Goal: Information Seeking & Learning: Learn about a topic

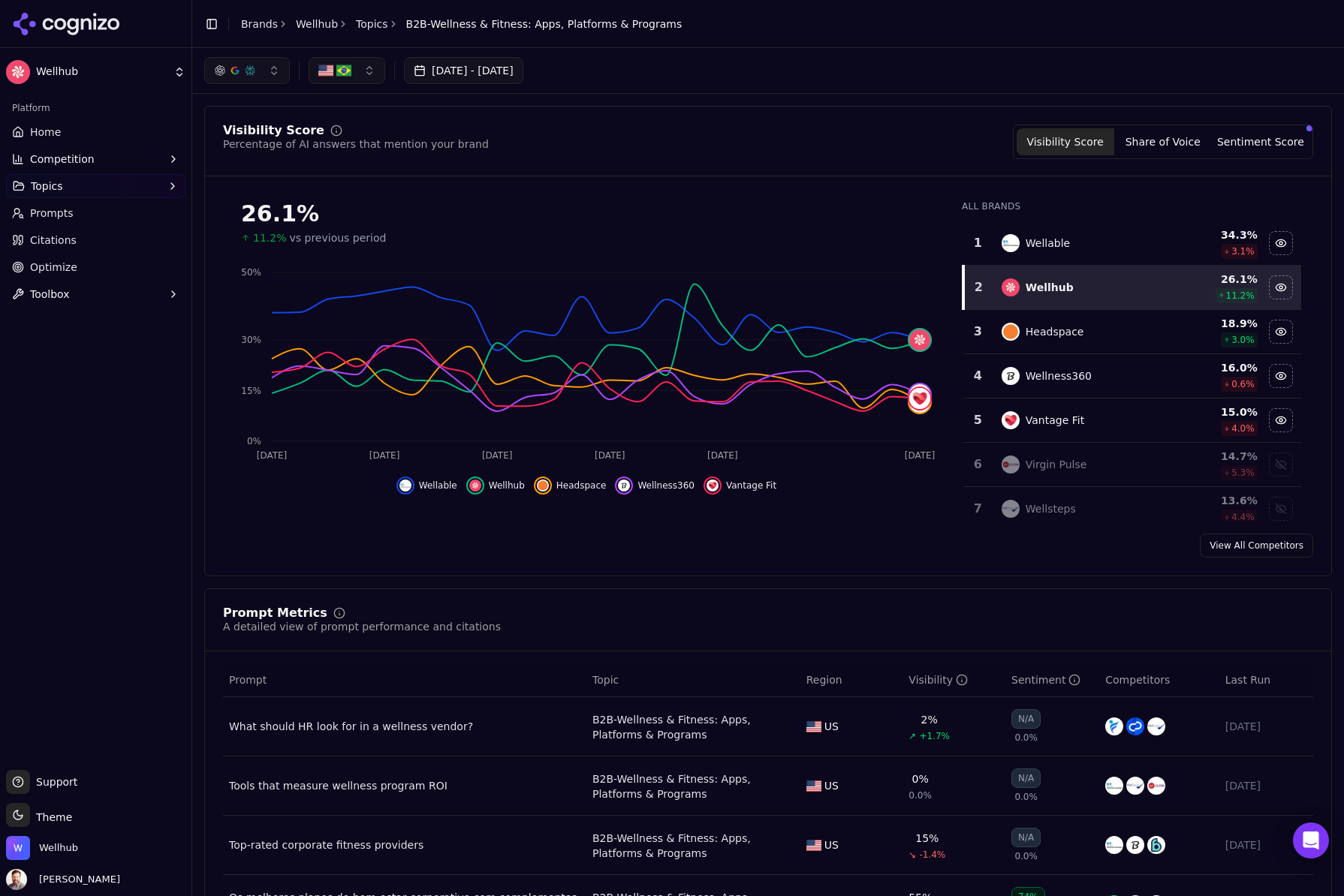
click at [487, 69] on button "[DATE] - [DATE]" at bounding box center [463, 71] width 119 height 27
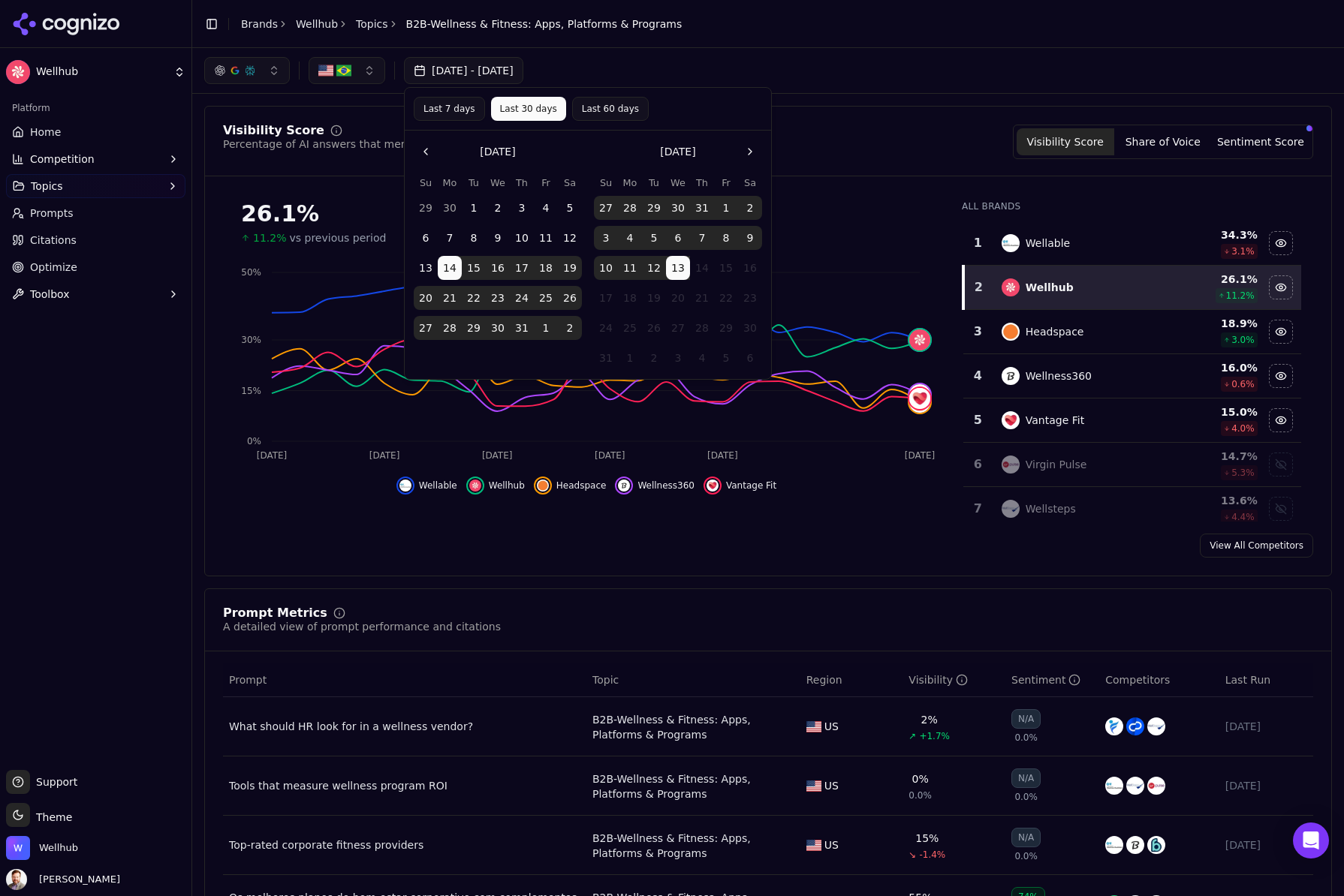
click at [426, 151] on button "Go to the Previous Month" at bounding box center [426, 151] width 24 height 24
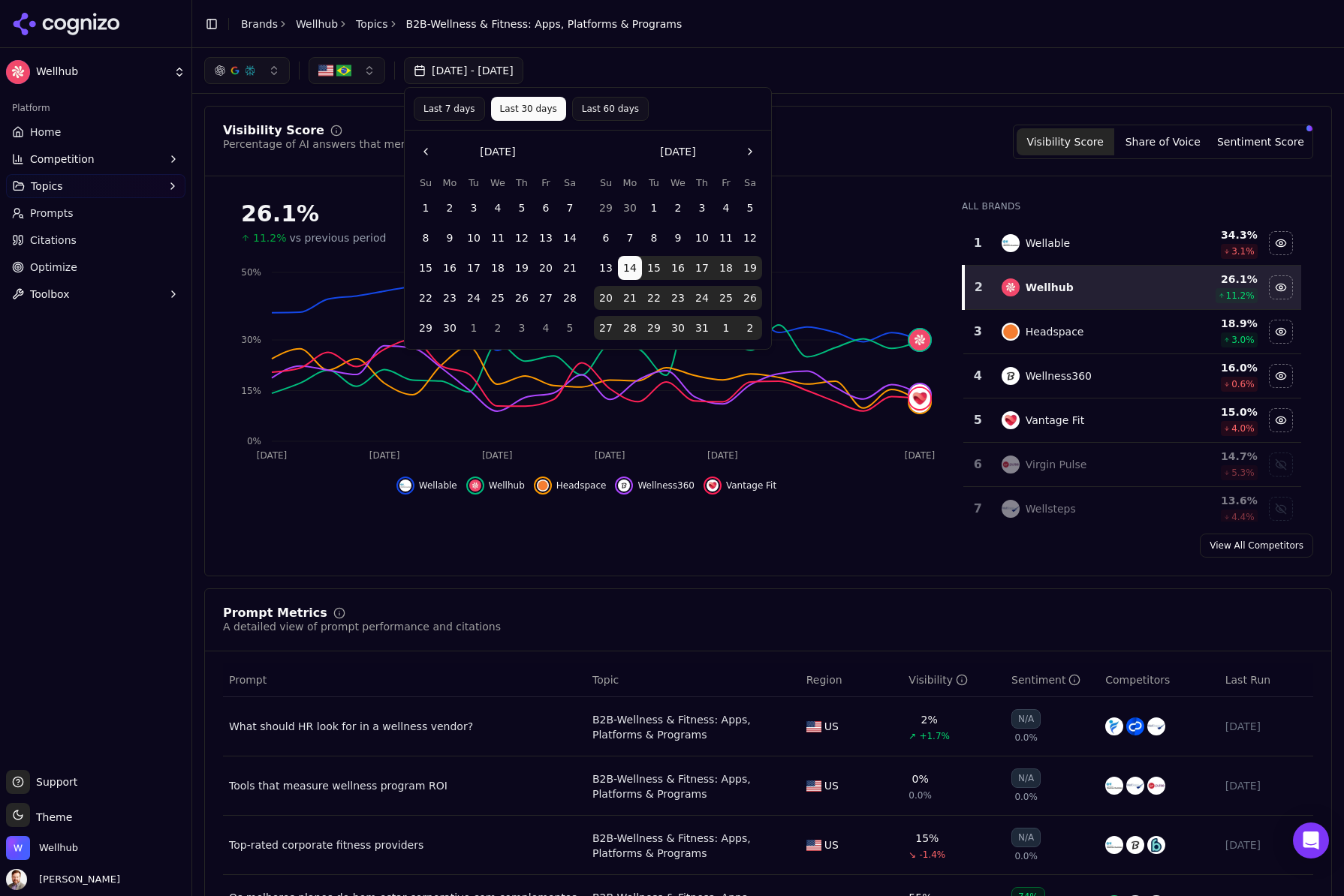
click at [429, 204] on button "1" at bounding box center [426, 208] width 24 height 24
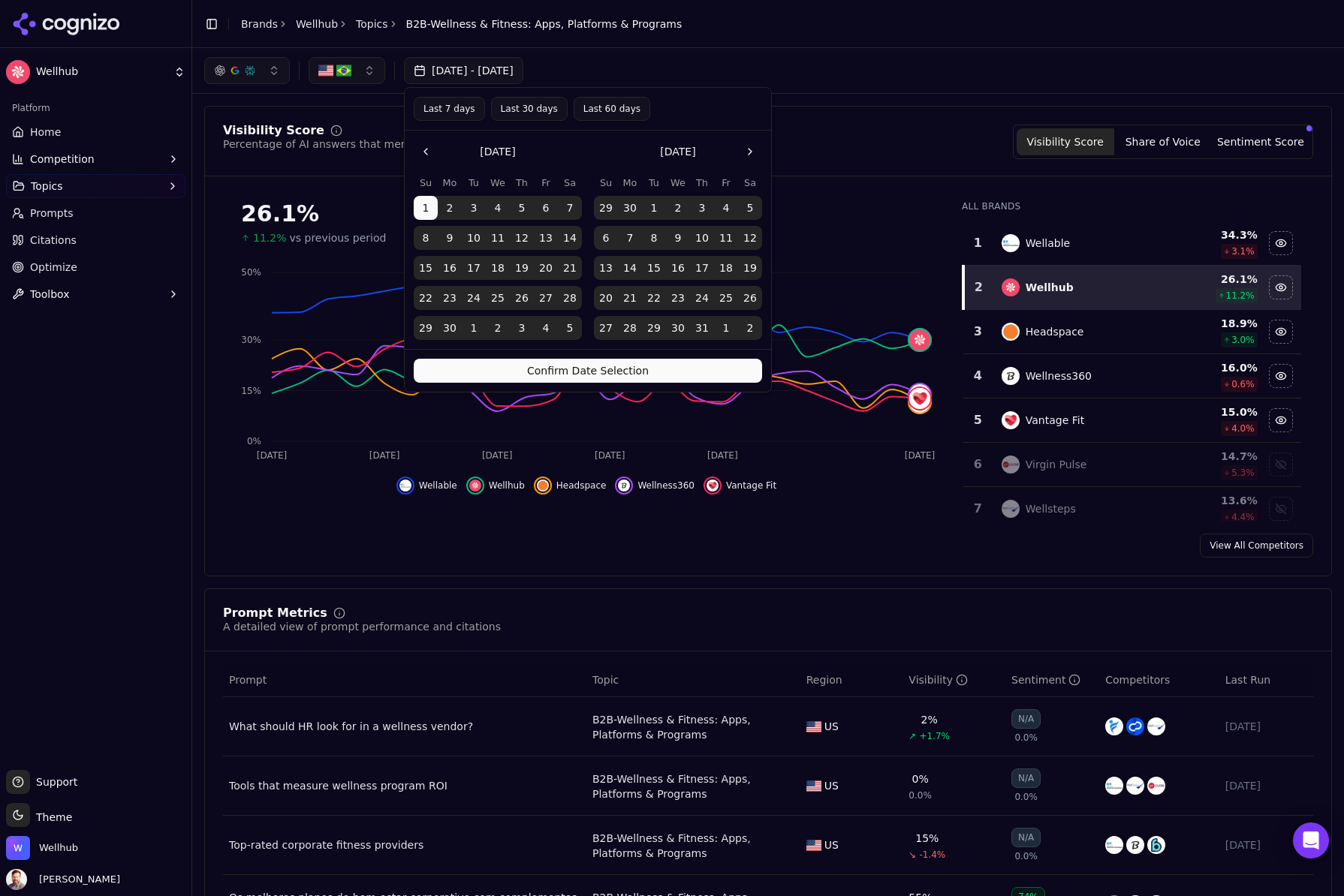
click at [637, 365] on button "Confirm Date Selection" at bounding box center [588, 371] width 348 height 24
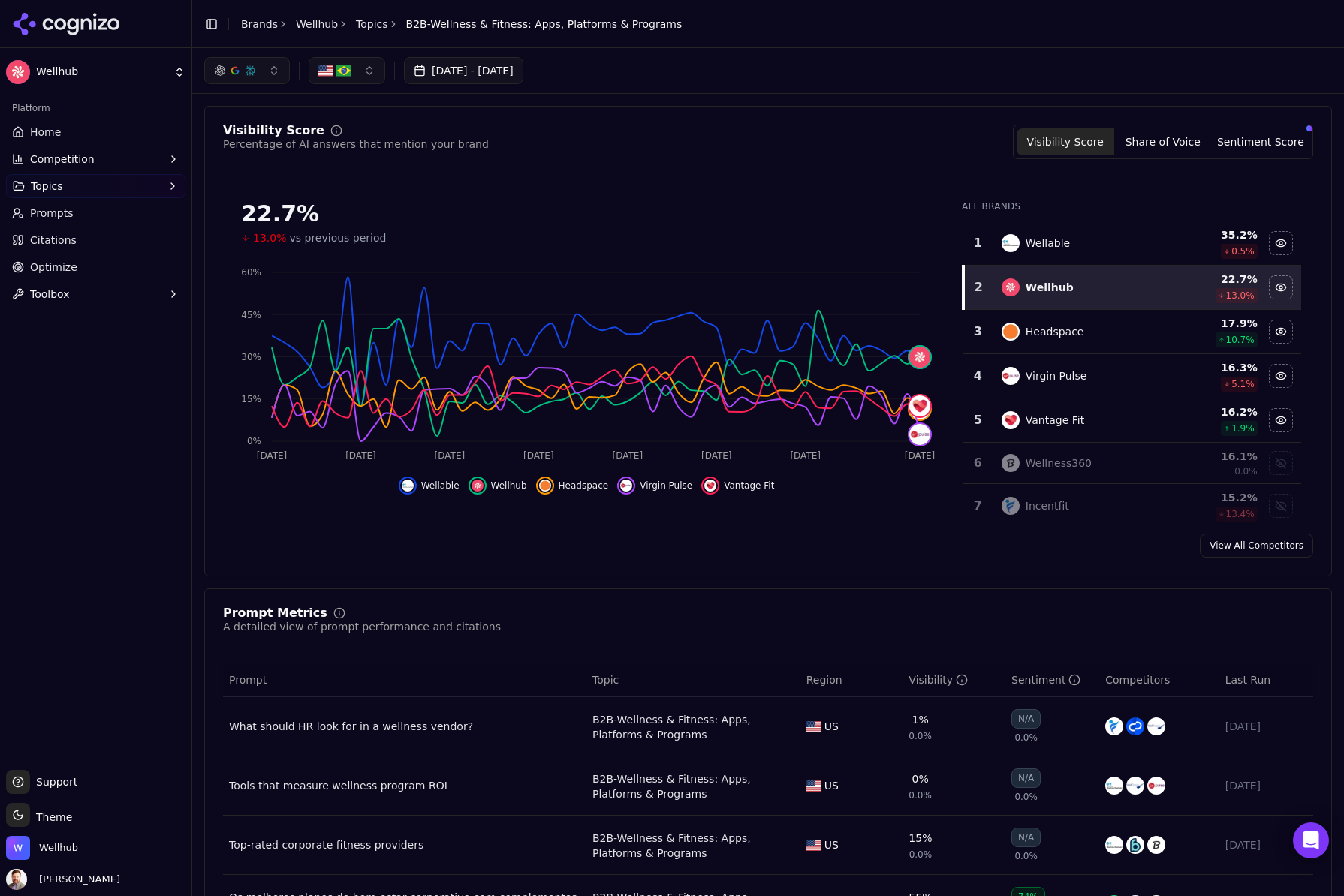
click at [880, 526] on div "Visibility Score Percentage of AI answers that mention your brand Visibility Sc…" at bounding box center [768, 340] width 1128 height 470
click at [482, 66] on button "[DATE] - [DATE]" at bounding box center [463, 71] width 119 height 27
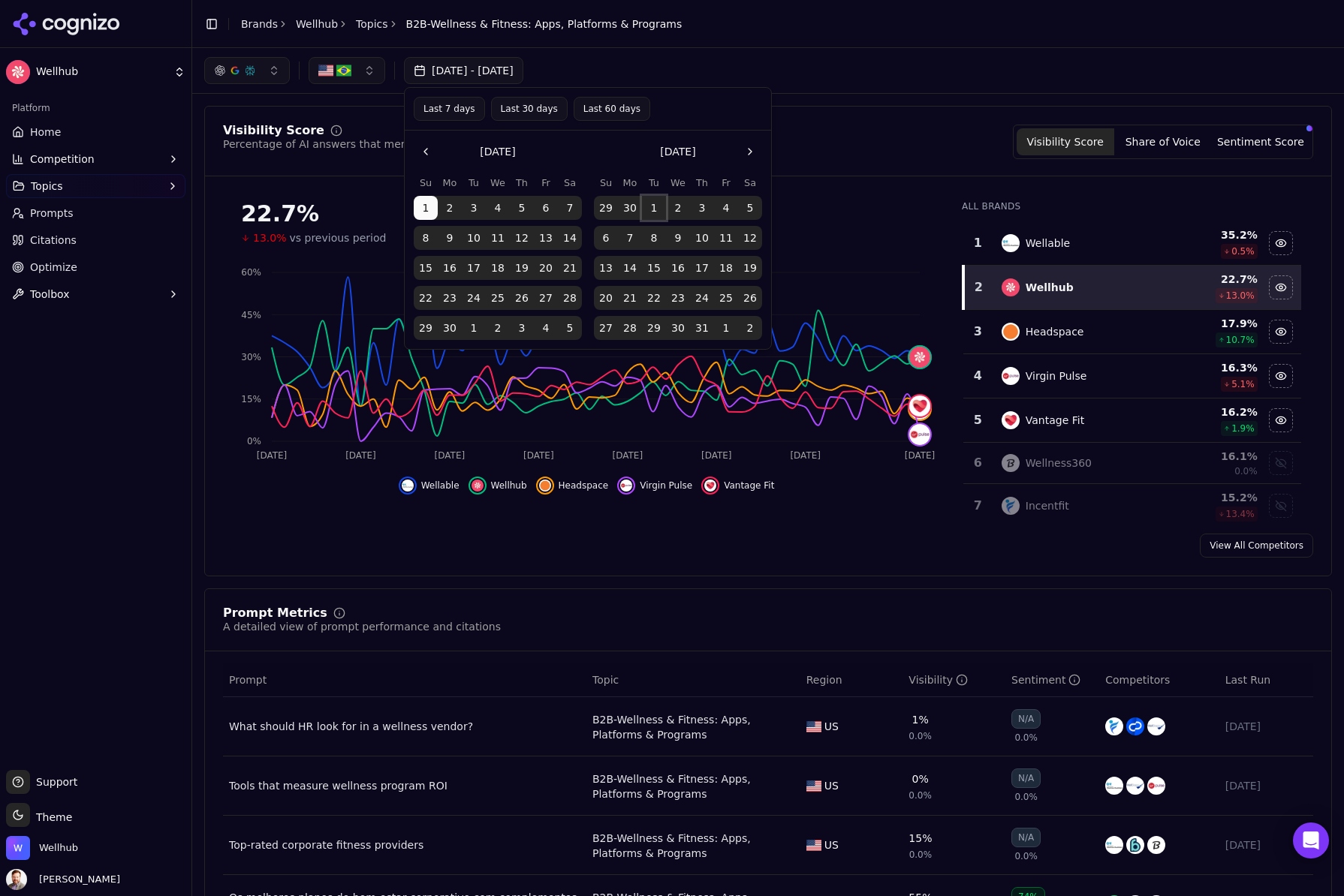
click at [654, 207] on button "1" at bounding box center [654, 208] width 24 height 24
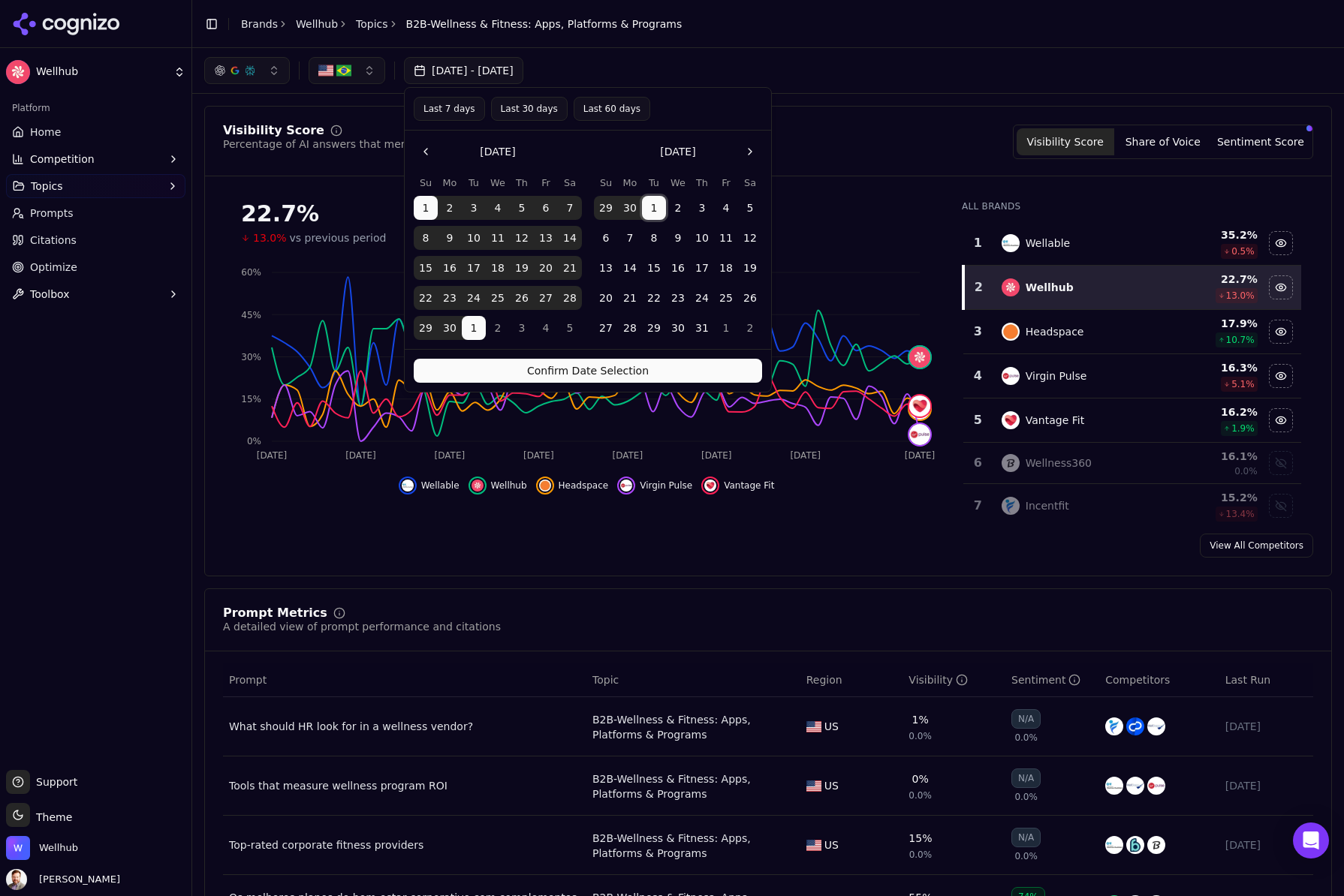
click at [660, 204] on button "1" at bounding box center [654, 208] width 24 height 24
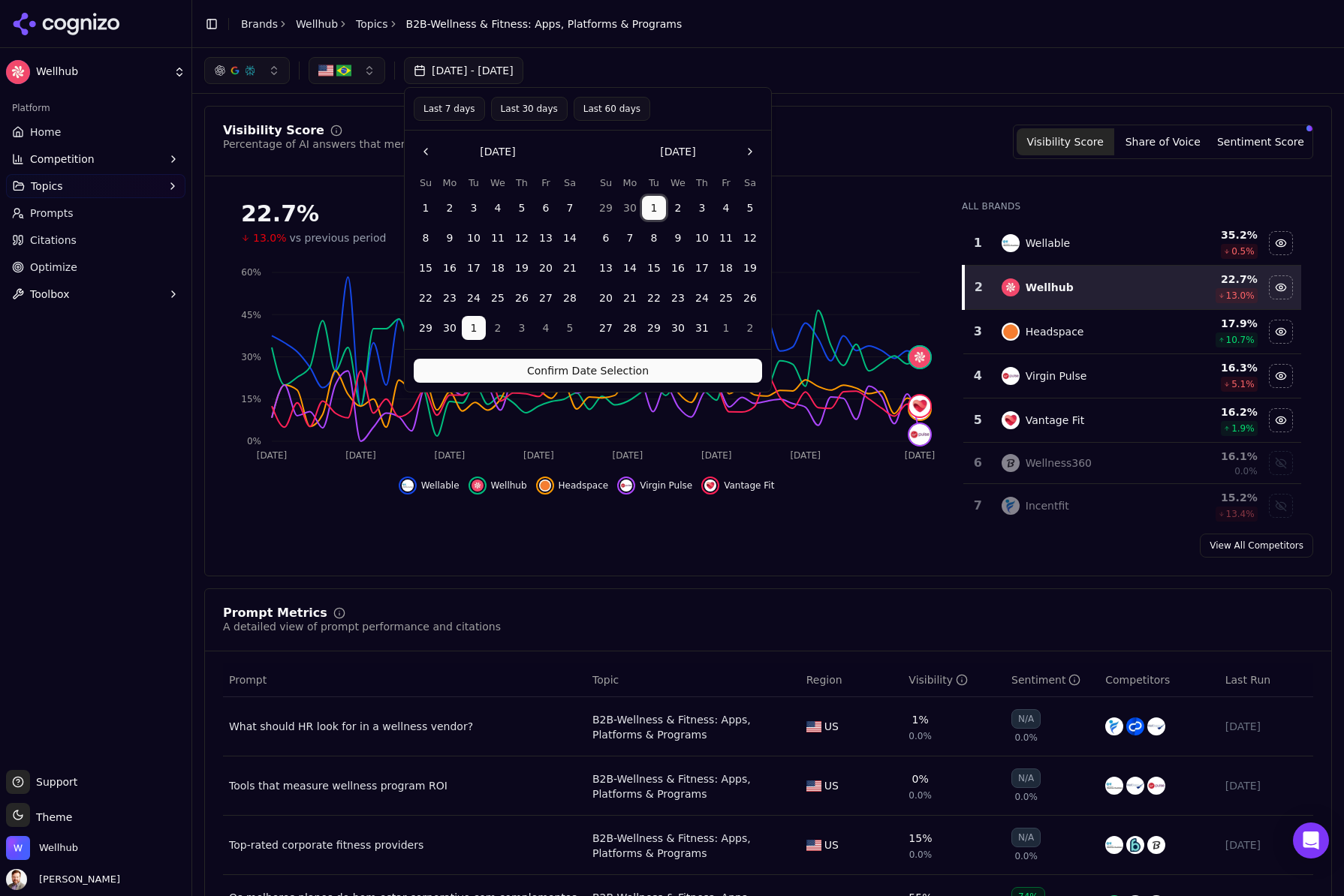
click at [754, 154] on button "Go to the Next Month" at bounding box center [750, 151] width 24 height 24
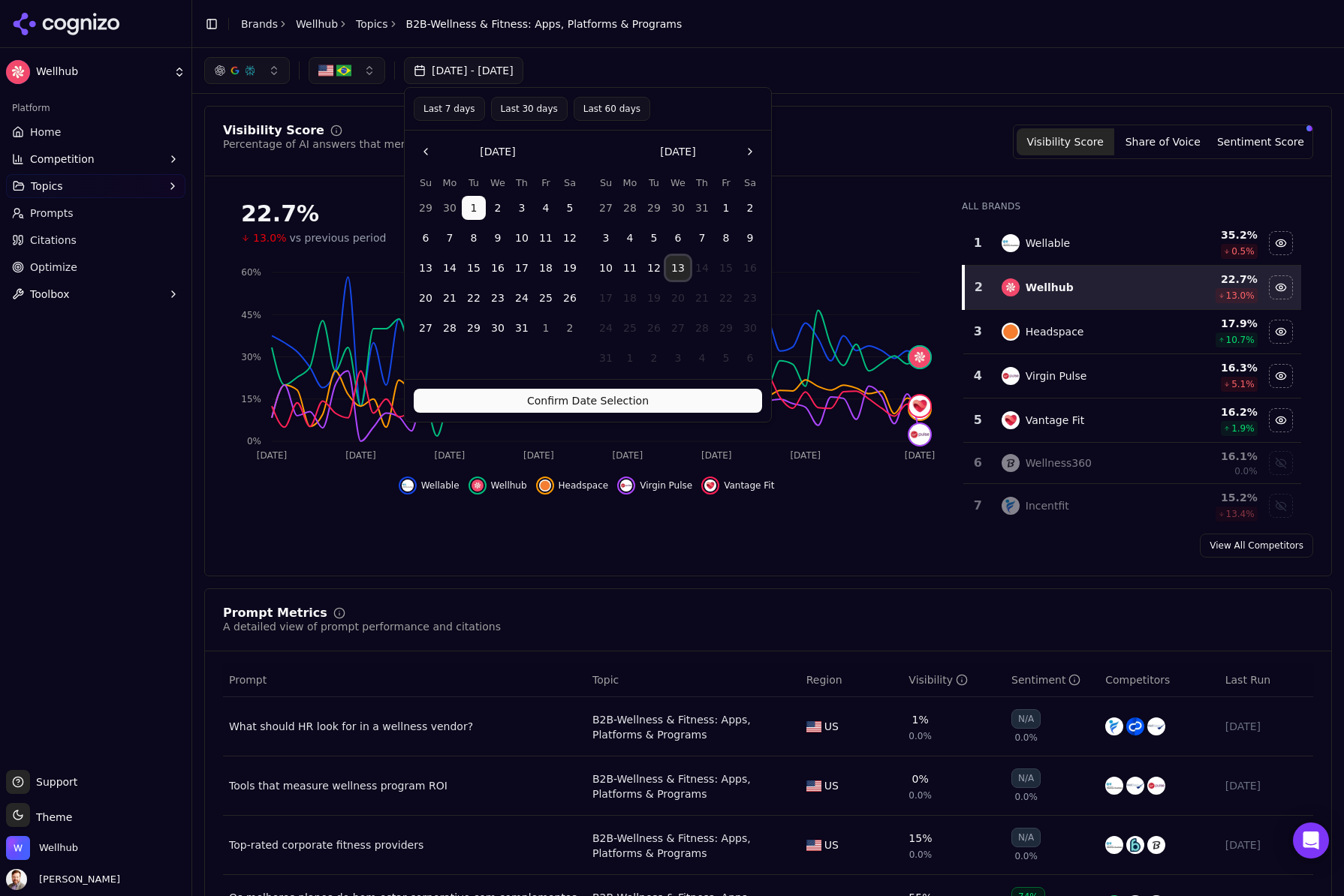
click at [680, 269] on button "13" at bounding box center [678, 268] width 24 height 24
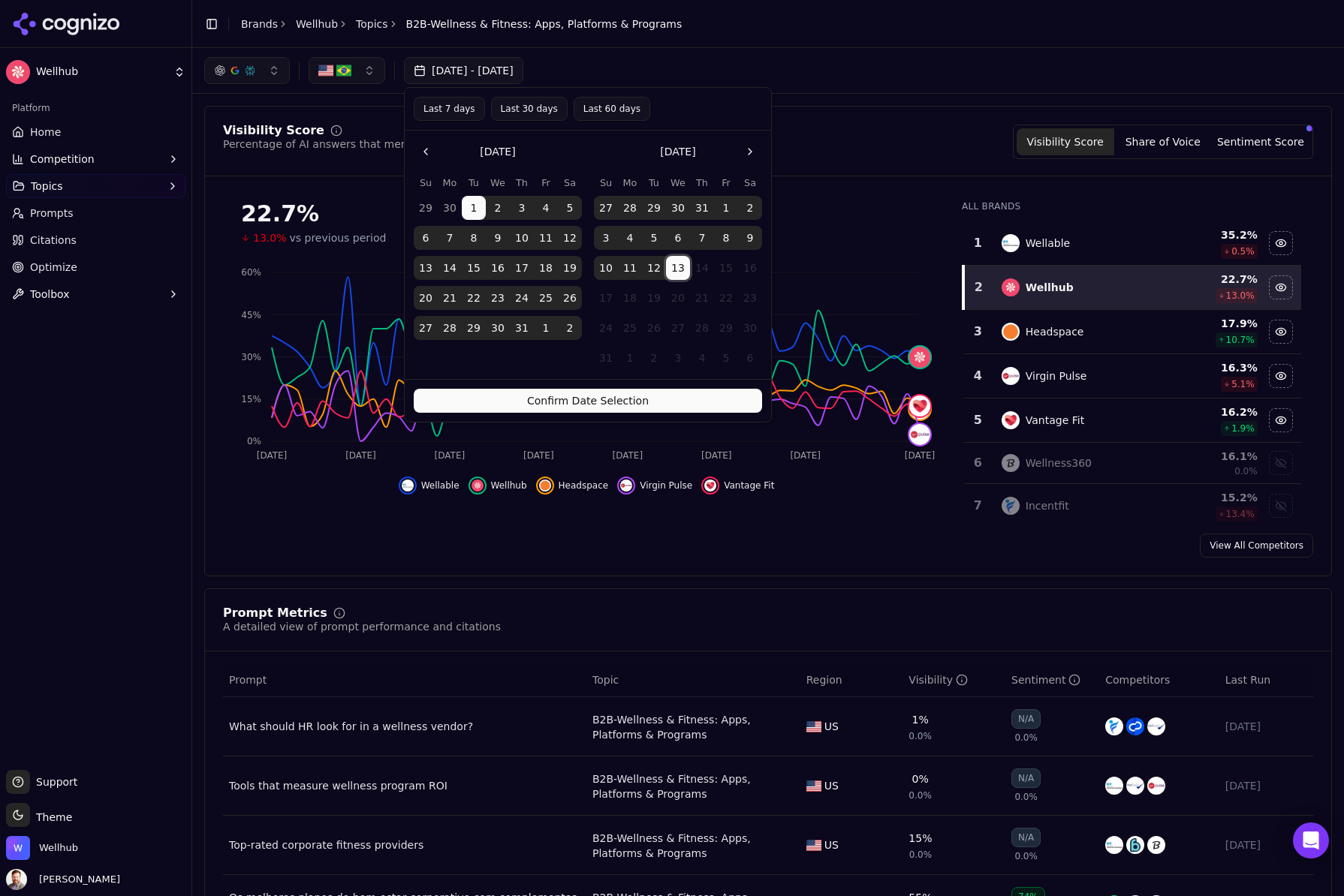
click at [607, 402] on button "Confirm Date Selection" at bounding box center [588, 400] width 348 height 24
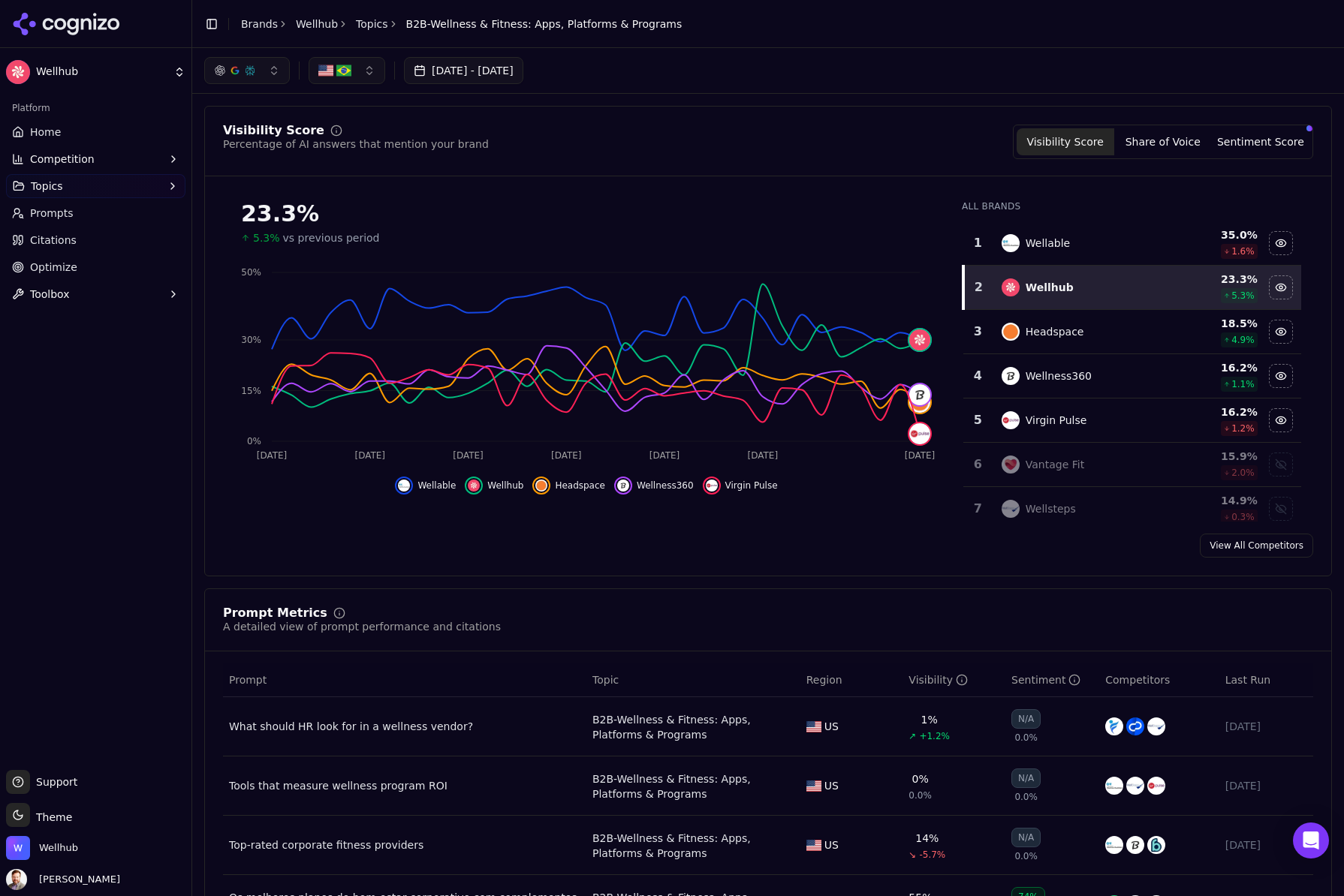
click at [1250, 543] on link "View All Competitors" at bounding box center [1257, 546] width 113 height 24
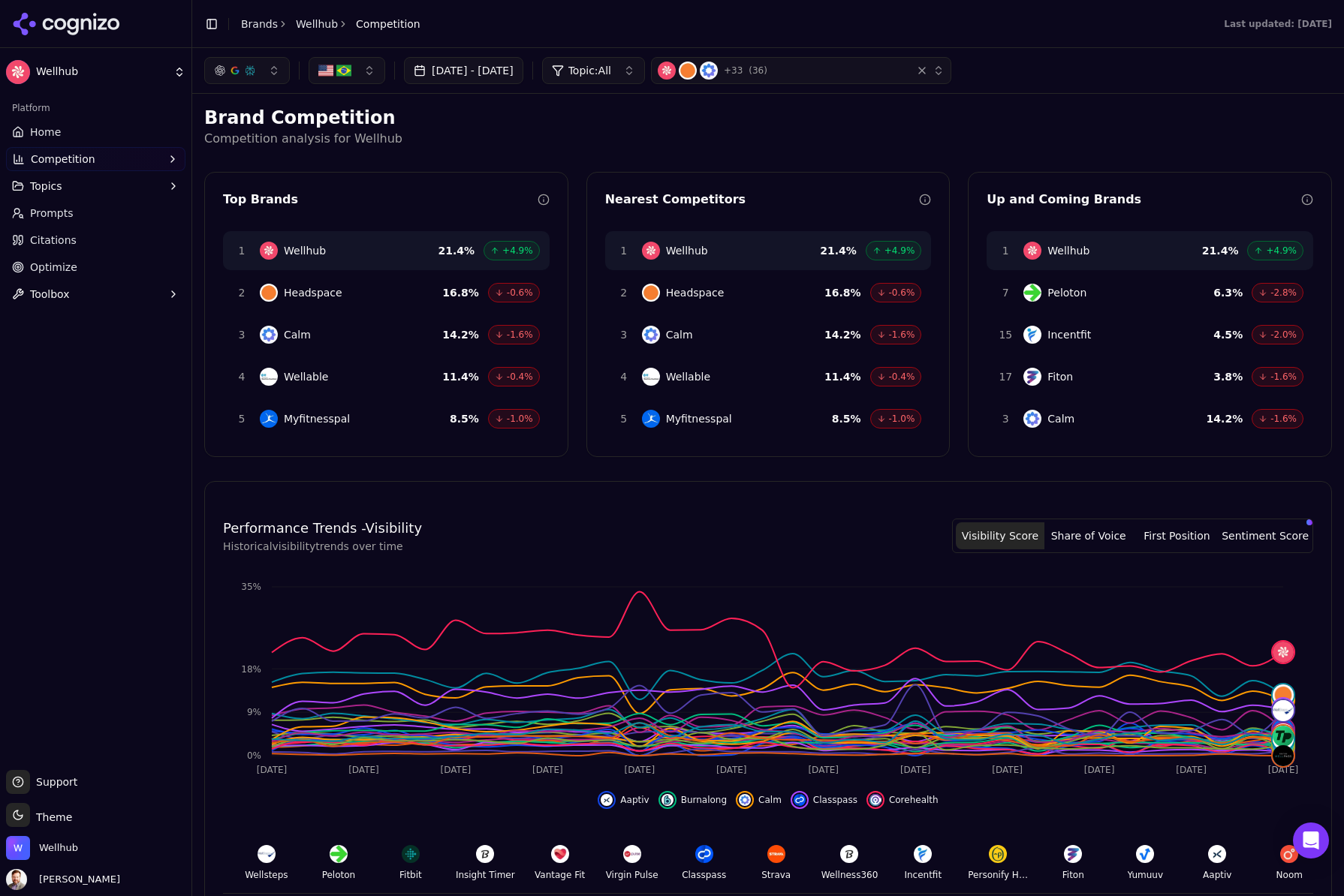
click at [357, 73] on button "button" at bounding box center [346, 71] width 77 height 27
click at [422, 157] on div "[GEOGRAPHIC_DATA]" at bounding box center [392, 154] width 159 height 24
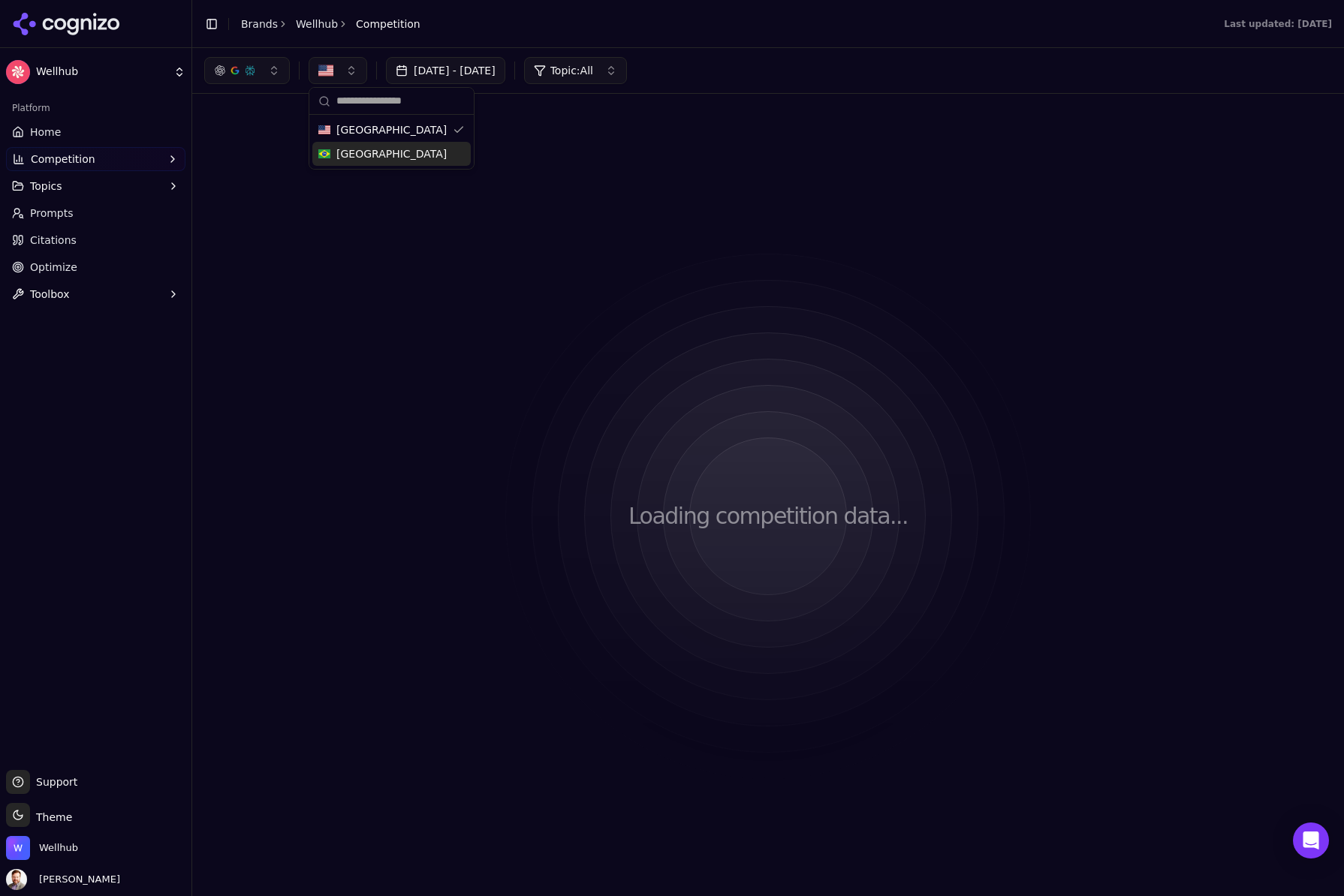
click at [426, 132] on div "[GEOGRAPHIC_DATA]" at bounding box center [392, 130] width 159 height 24
click at [400, 149] on div "[GEOGRAPHIC_DATA]" at bounding box center [392, 154] width 159 height 24
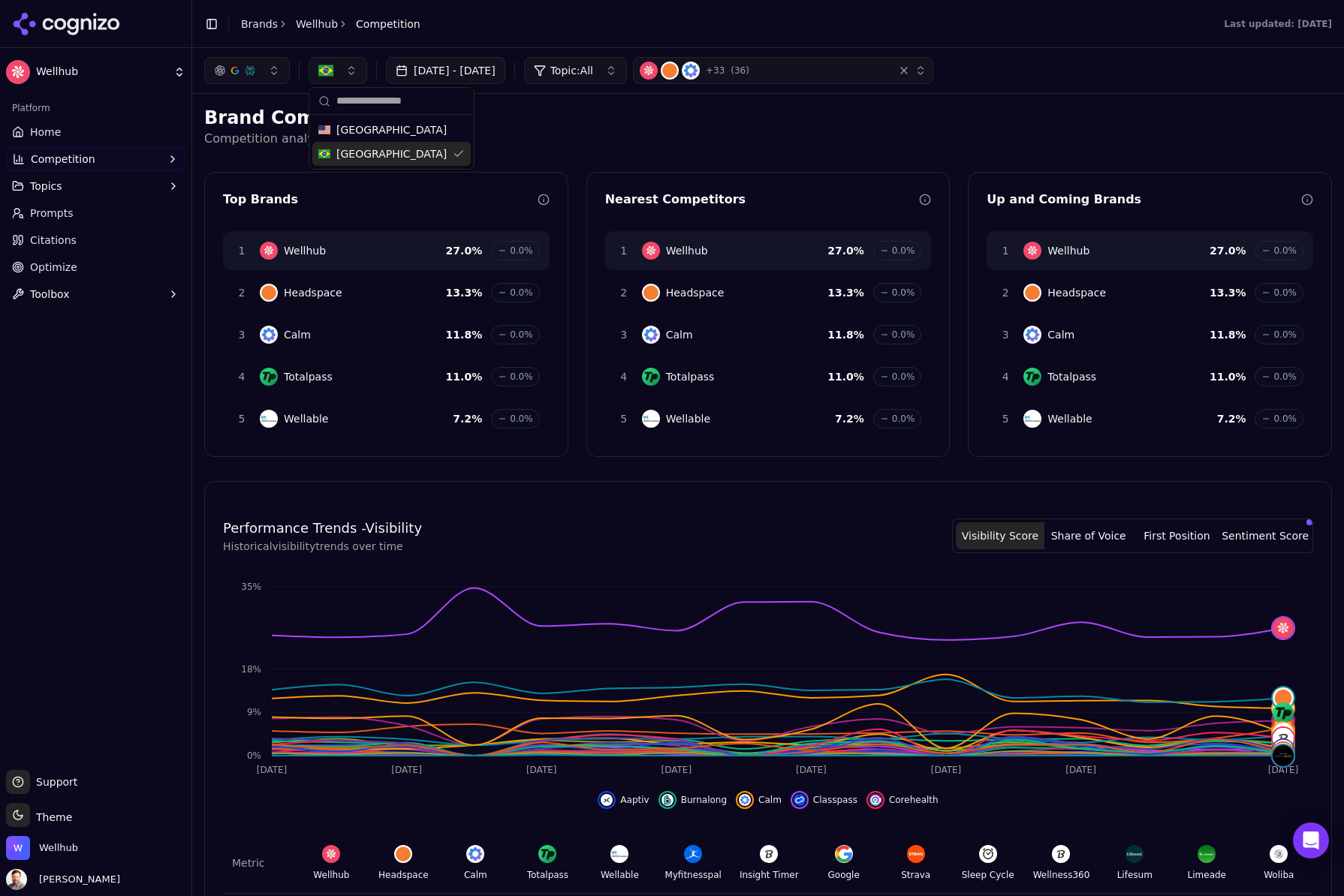
click at [386, 154] on div "[GEOGRAPHIC_DATA]" at bounding box center [392, 154] width 159 height 24
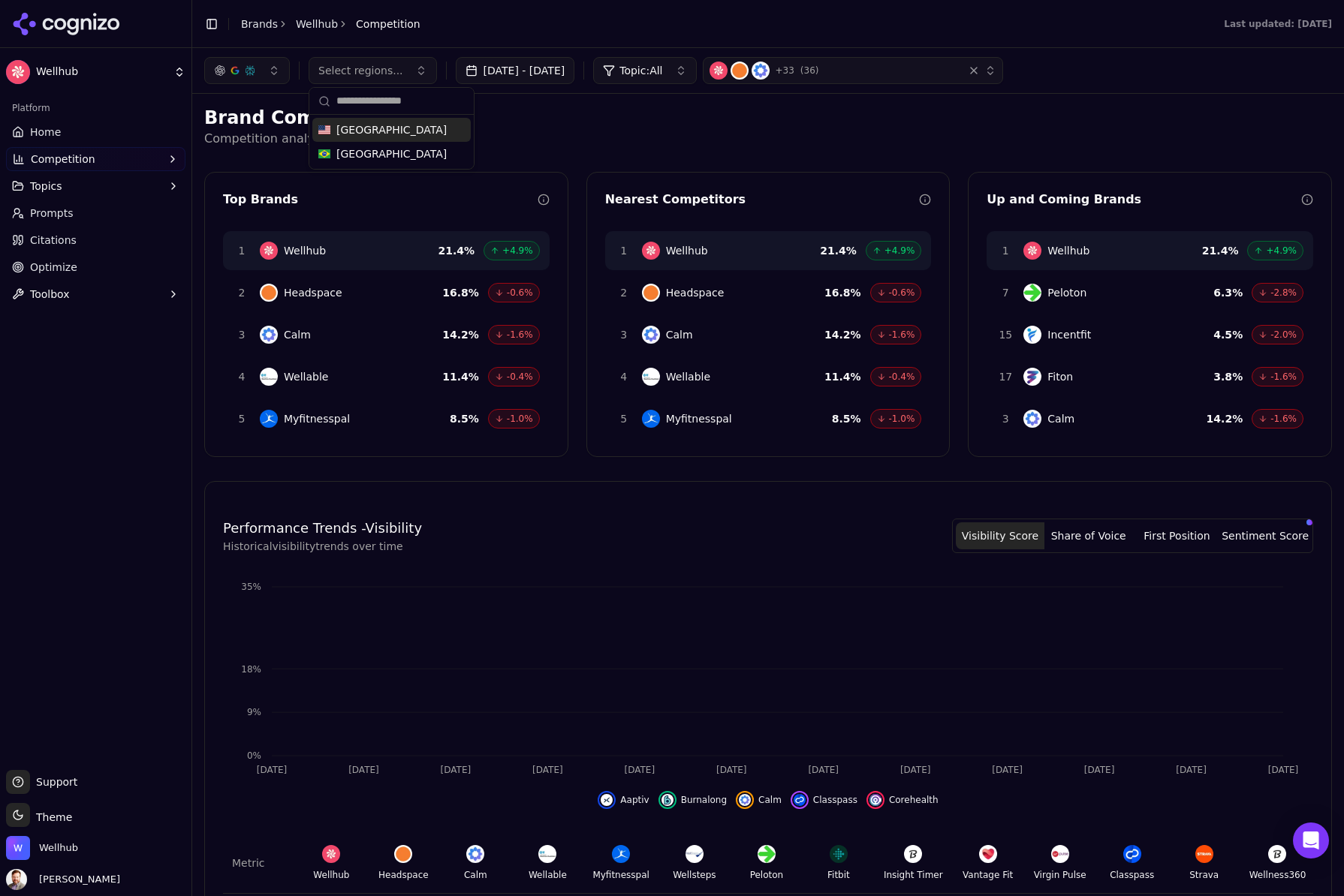
click at [378, 138] on div "[GEOGRAPHIC_DATA]" at bounding box center [392, 130] width 159 height 24
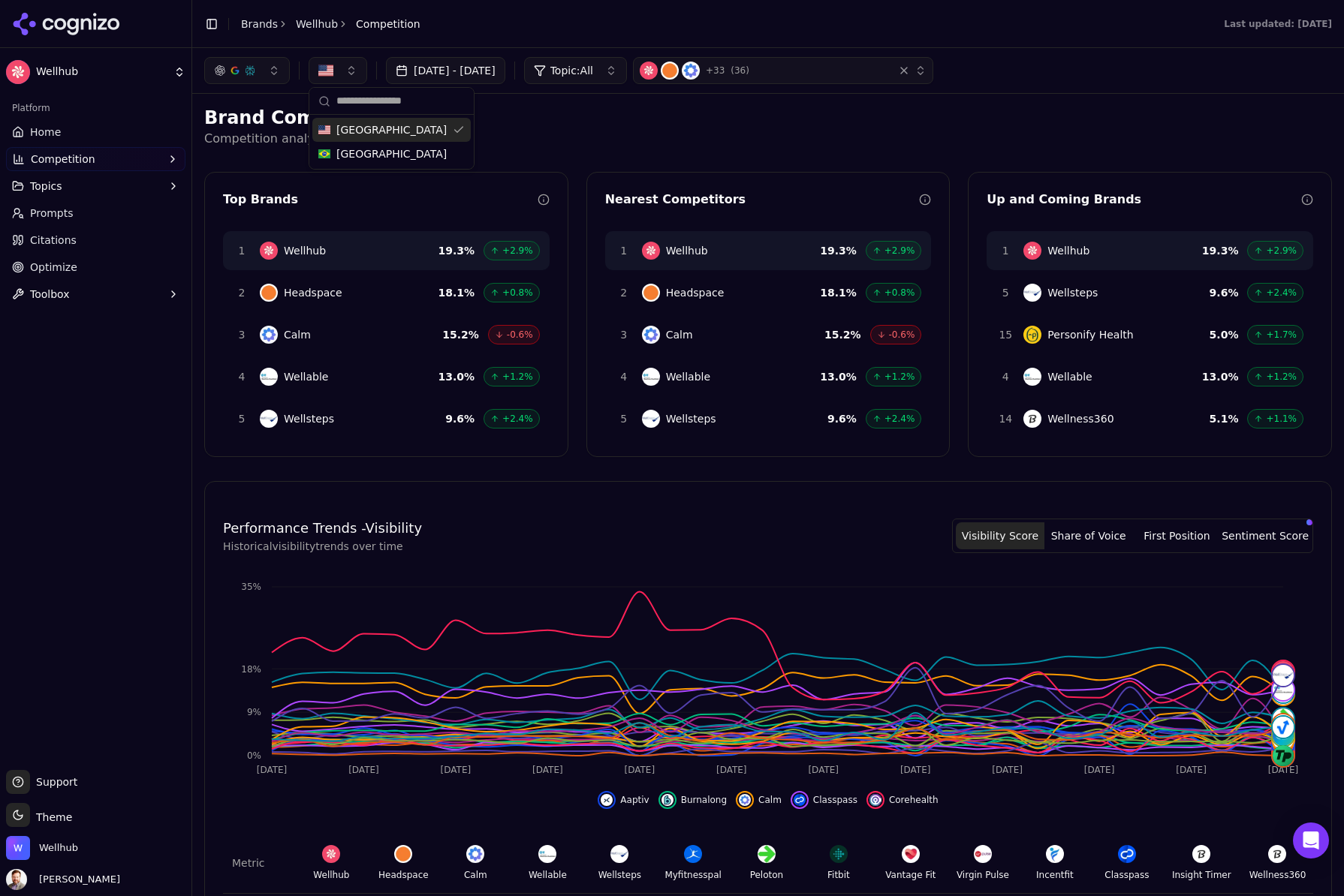
click at [541, 125] on h2 "Brand Competition" at bounding box center [768, 117] width 1128 height 24
click at [341, 71] on button "button" at bounding box center [337, 71] width 58 height 27
click at [340, 154] on span "[GEOGRAPHIC_DATA]" at bounding box center [391, 154] width 111 height 15
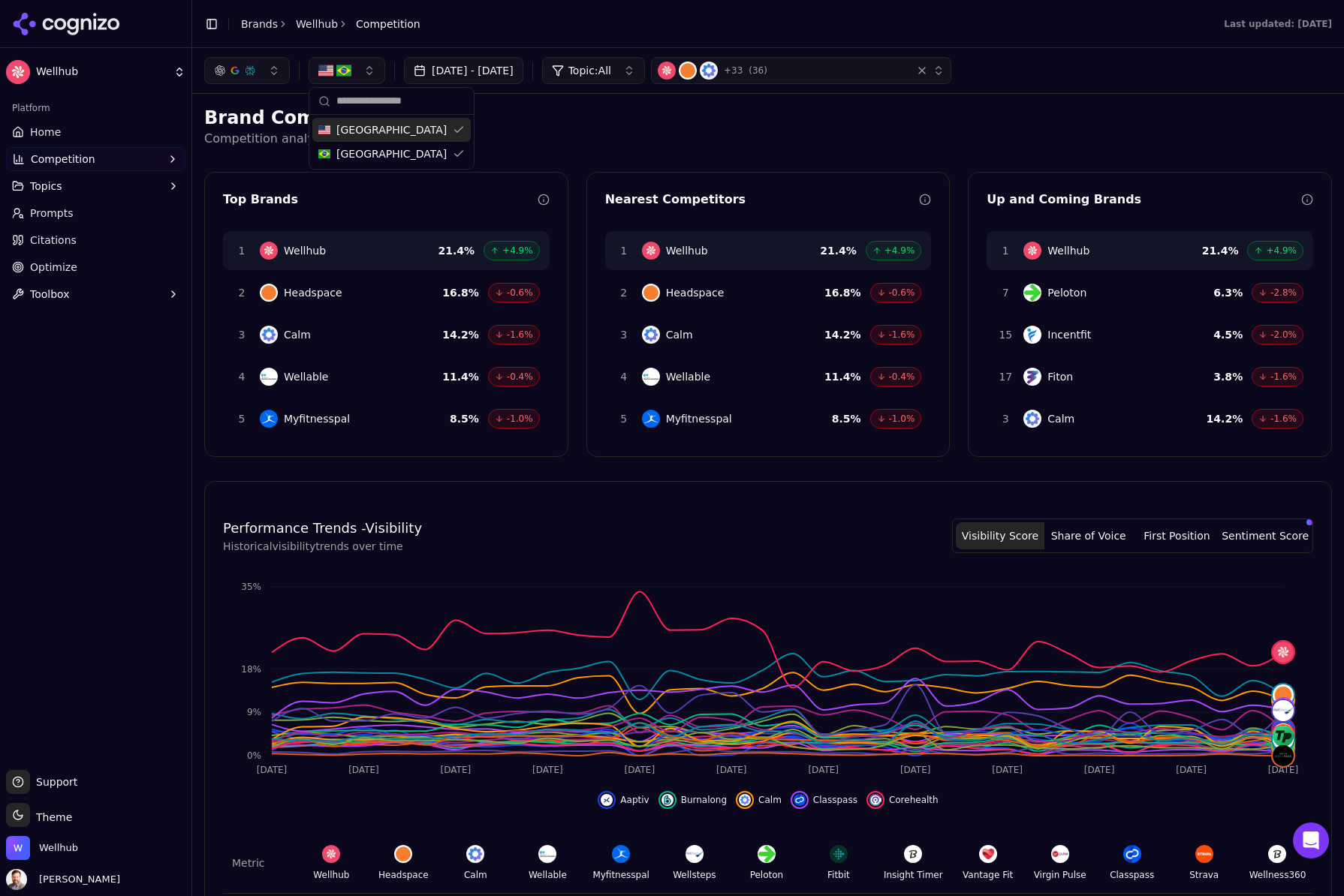
click at [367, 127] on span "[GEOGRAPHIC_DATA]" at bounding box center [391, 130] width 111 height 15
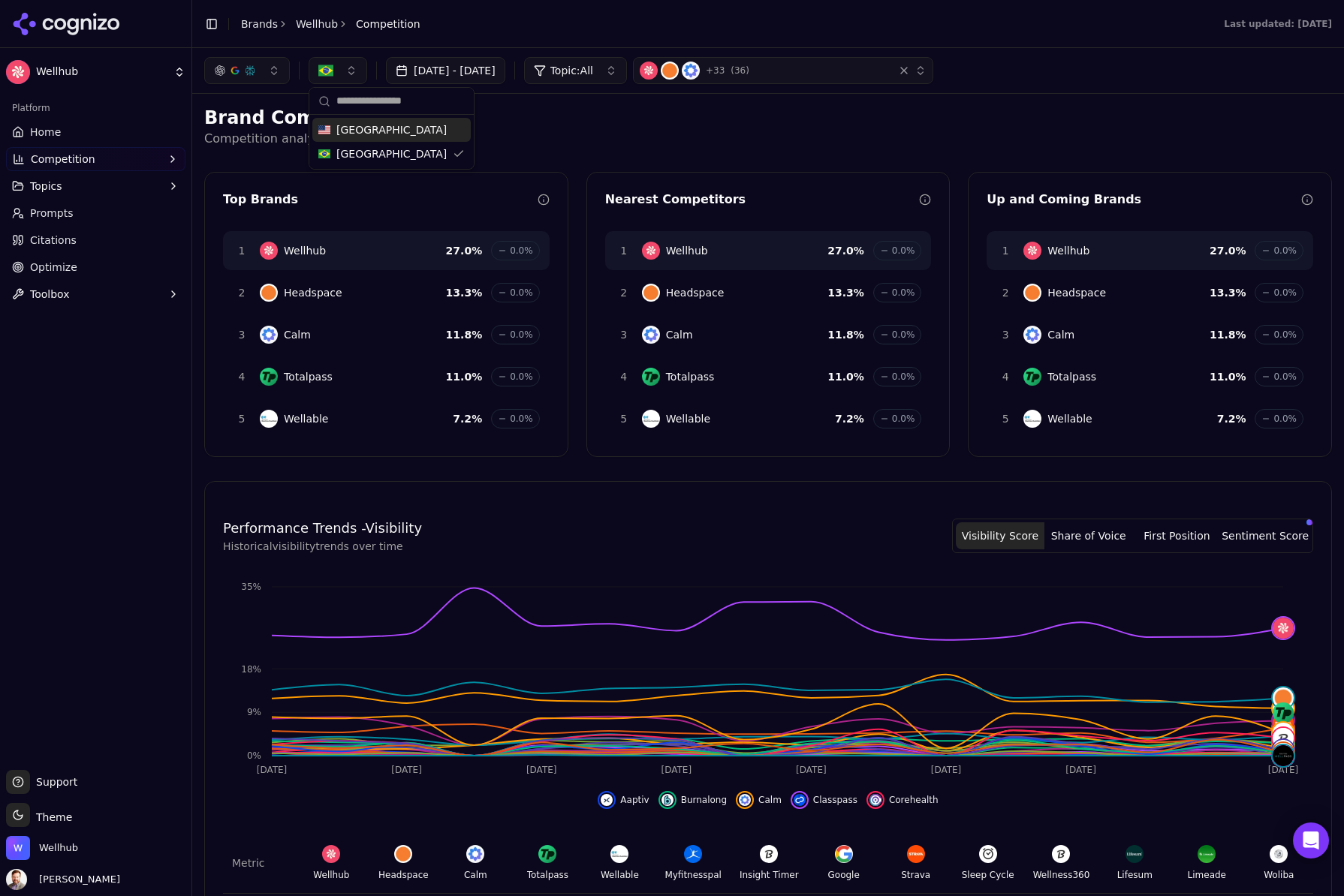
click at [367, 127] on span "[GEOGRAPHIC_DATA]" at bounding box center [391, 130] width 111 height 15
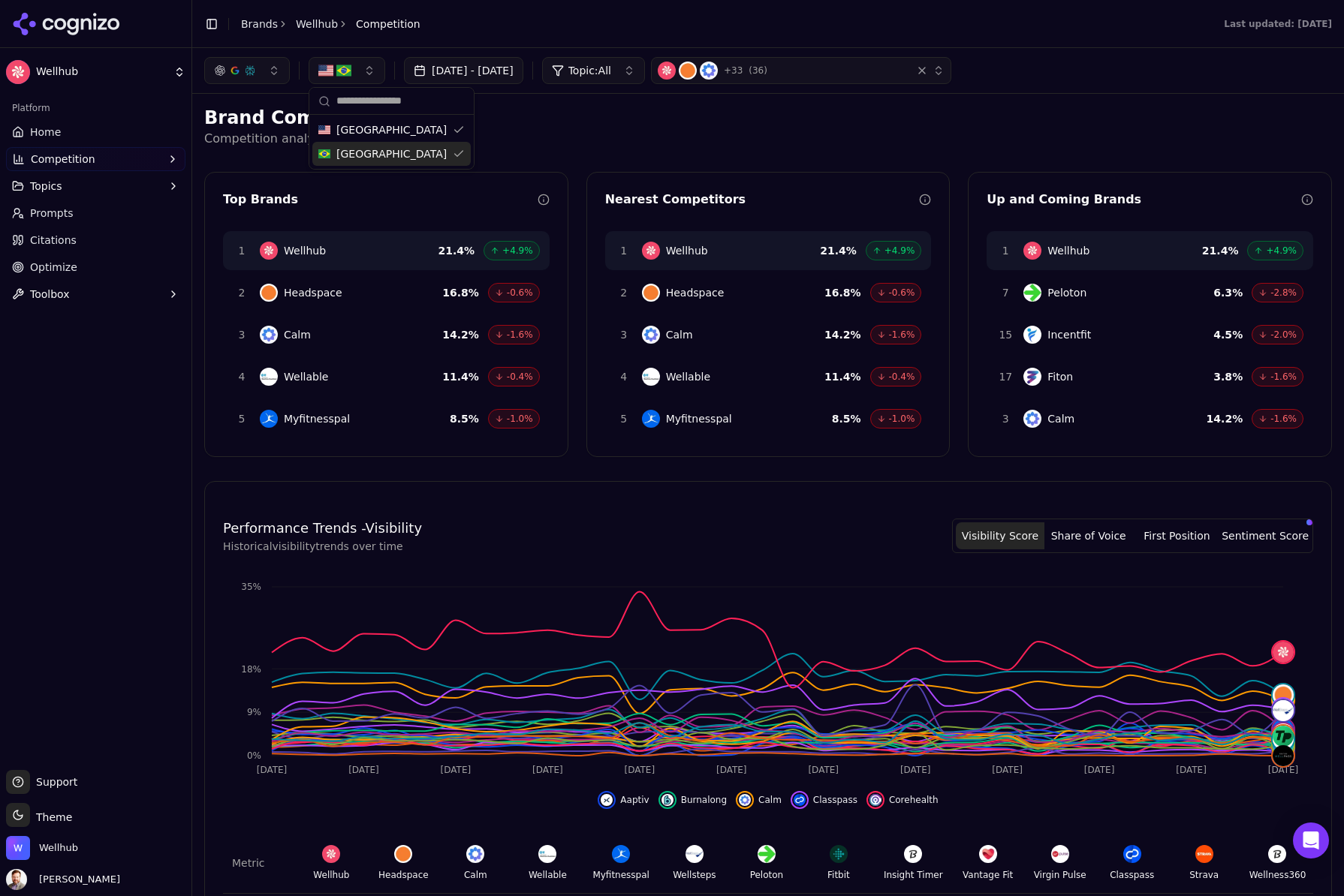
click at [43, 129] on span "Home" at bounding box center [46, 133] width 30 height 15
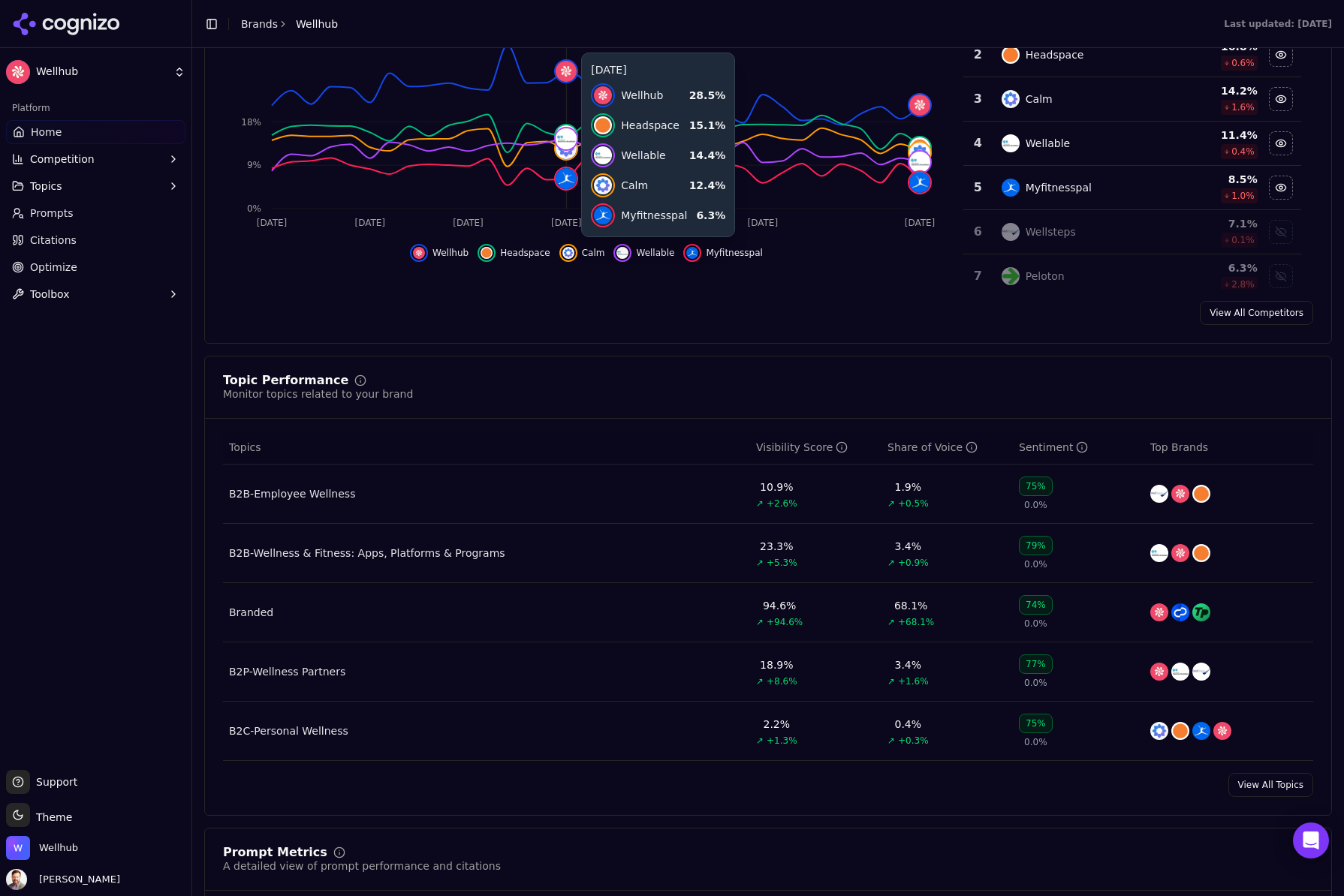
scroll to position [343, 0]
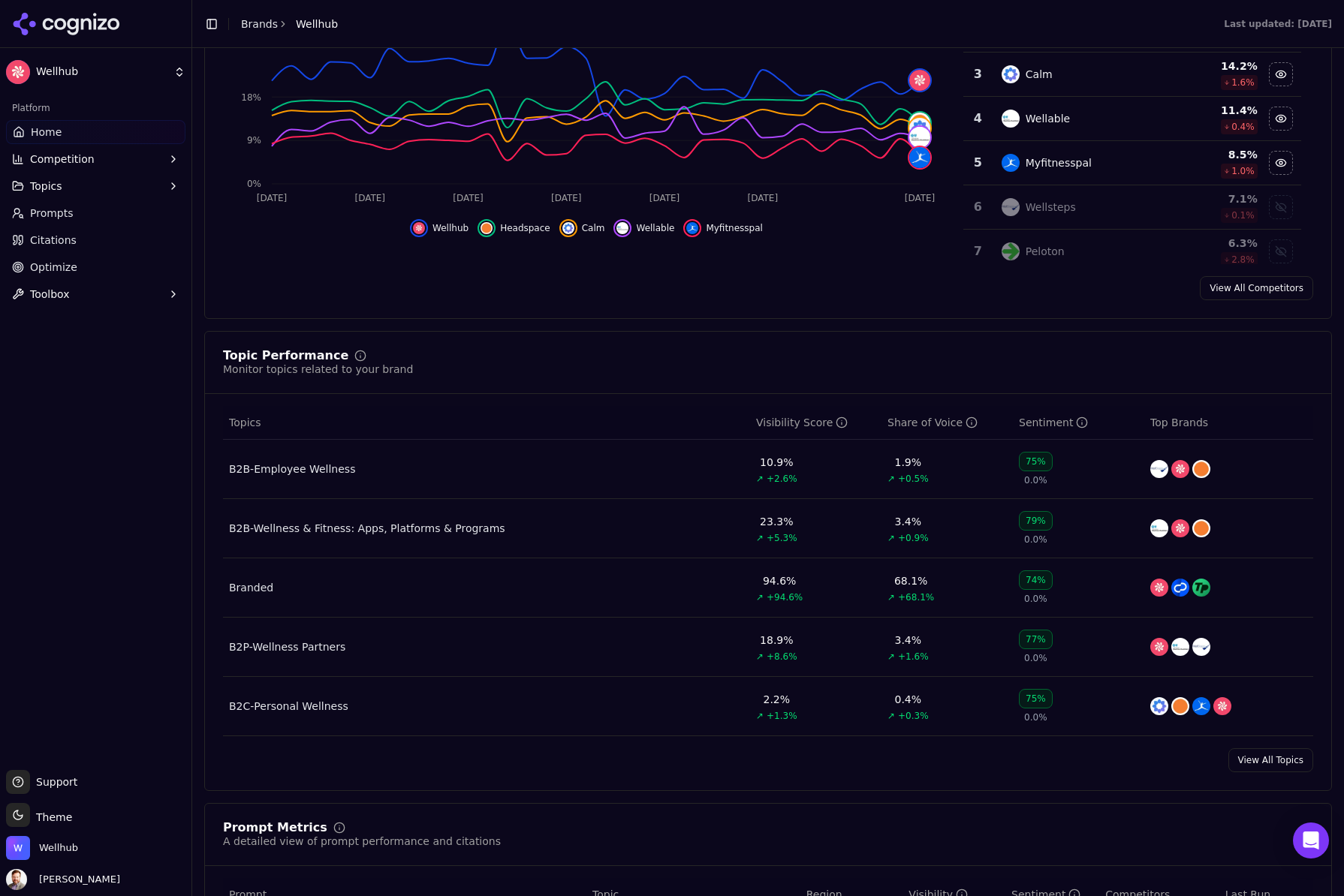
click at [535, 529] on td "B2B-Wellness & Fitness: Apps, Platforms & Programs" at bounding box center [487, 529] width 527 height 59
click at [424, 532] on div "B2B-Wellness & Fitness: Apps, Platforms & Programs" at bounding box center [367, 529] width 276 height 15
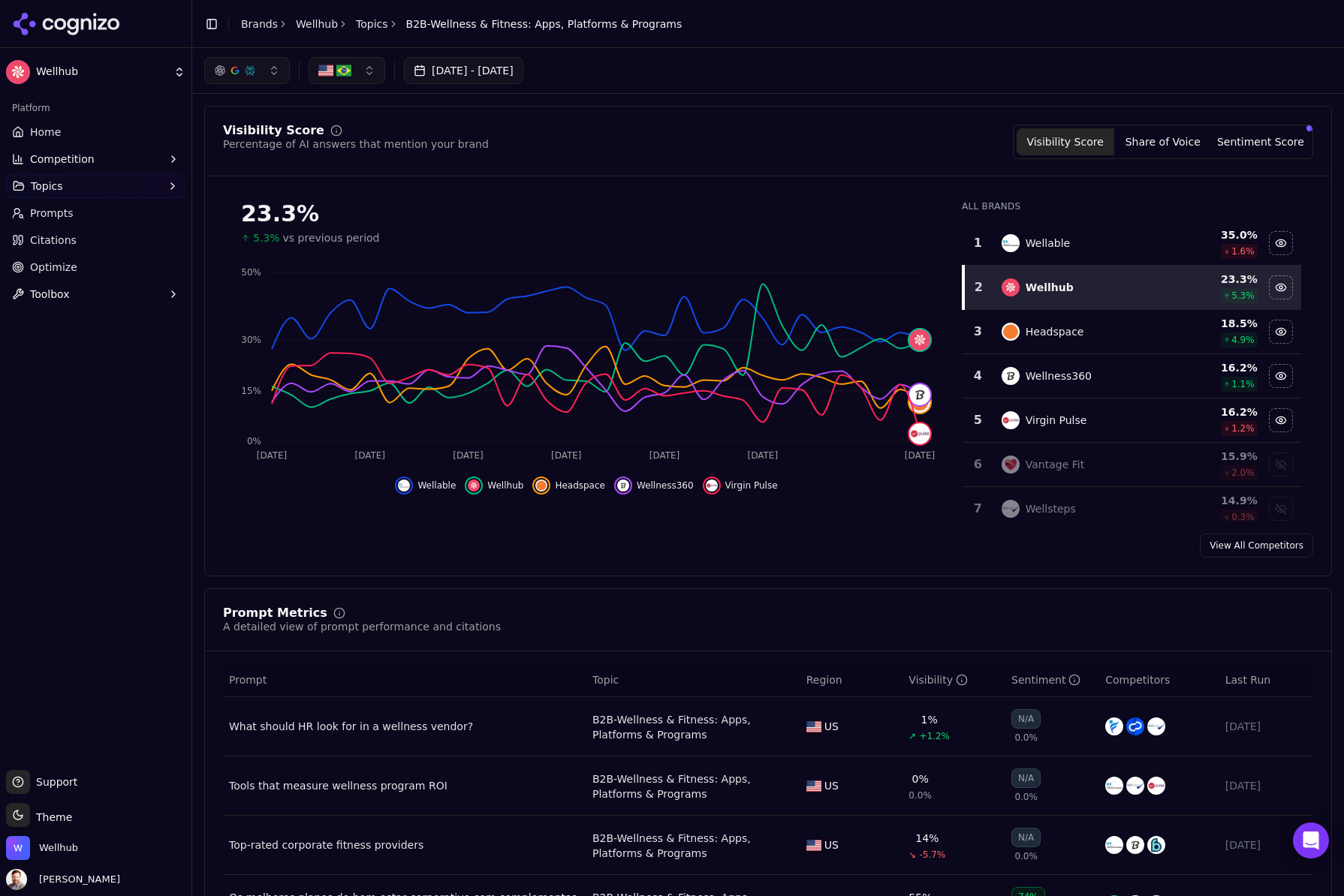
click at [365, 68] on button "button" at bounding box center [346, 71] width 77 height 27
click at [382, 132] on span "[GEOGRAPHIC_DATA]" at bounding box center [391, 130] width 111 height 15
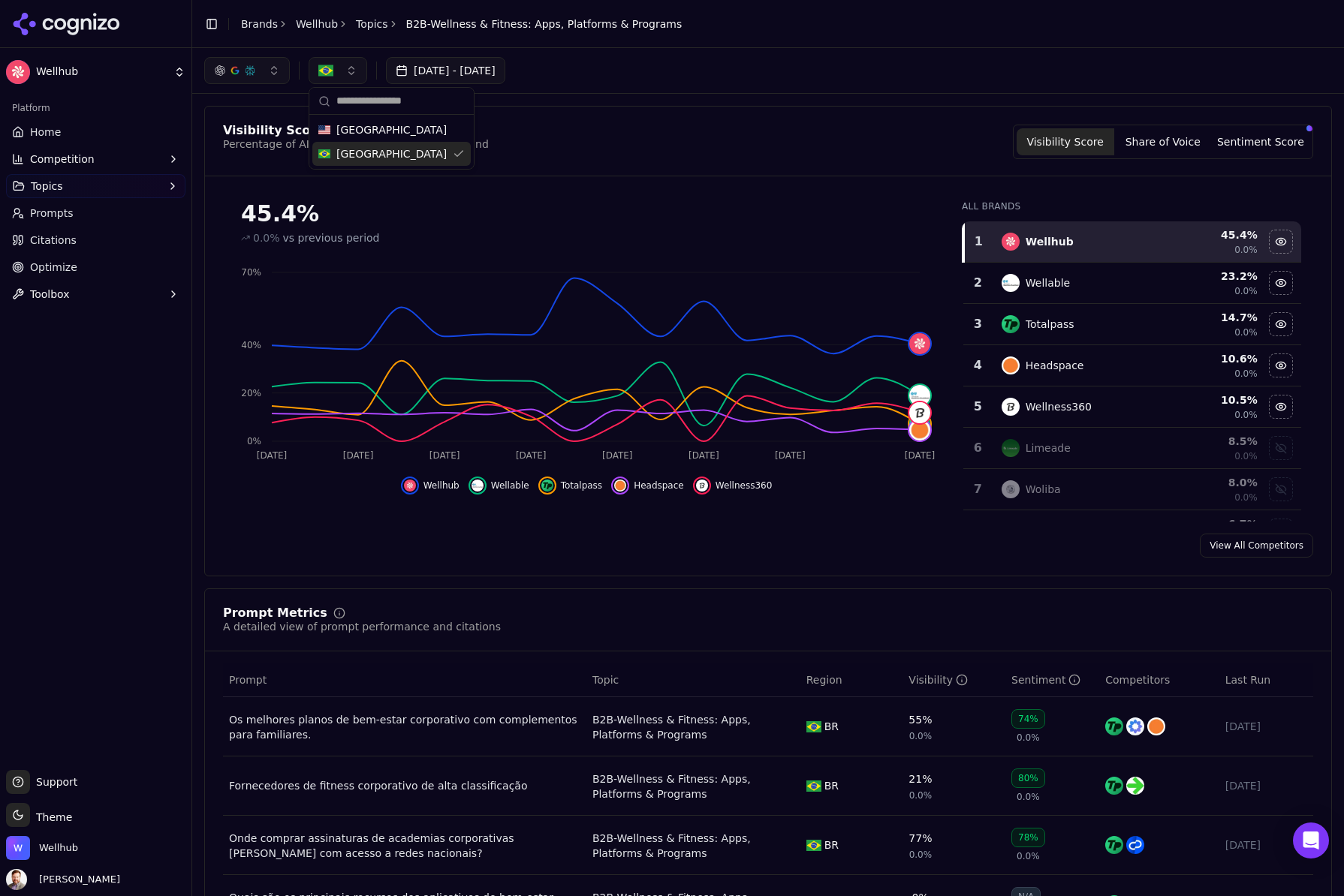
click at [362, 153] on span "[GEOGRAPHIC_DATA]" at bounding box center [391, 154] width 111 height 15
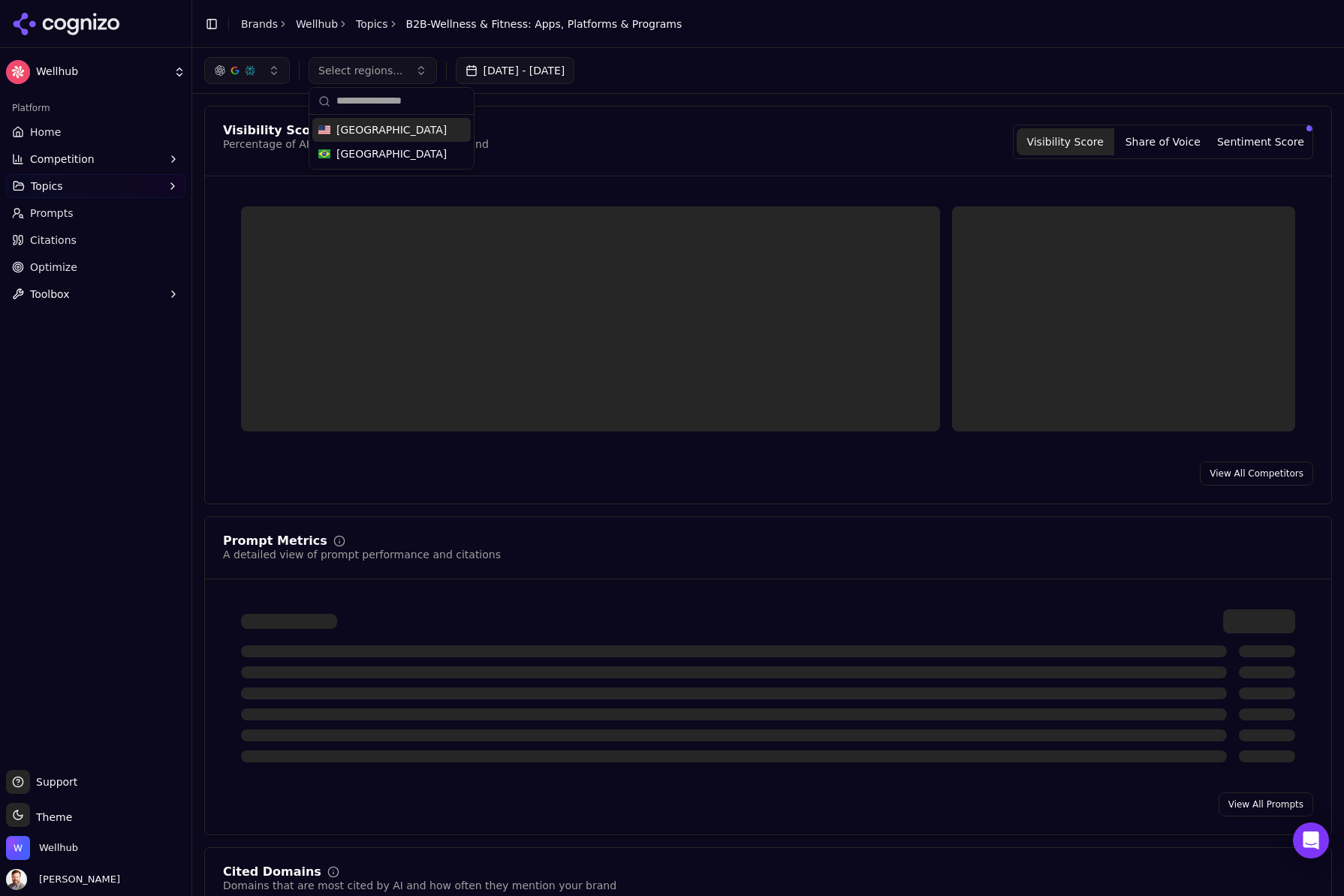
click at [367, 132] on span "[GEOGRAPHIC_DATA]" at bounding box center [391, 130] width 111 height 15
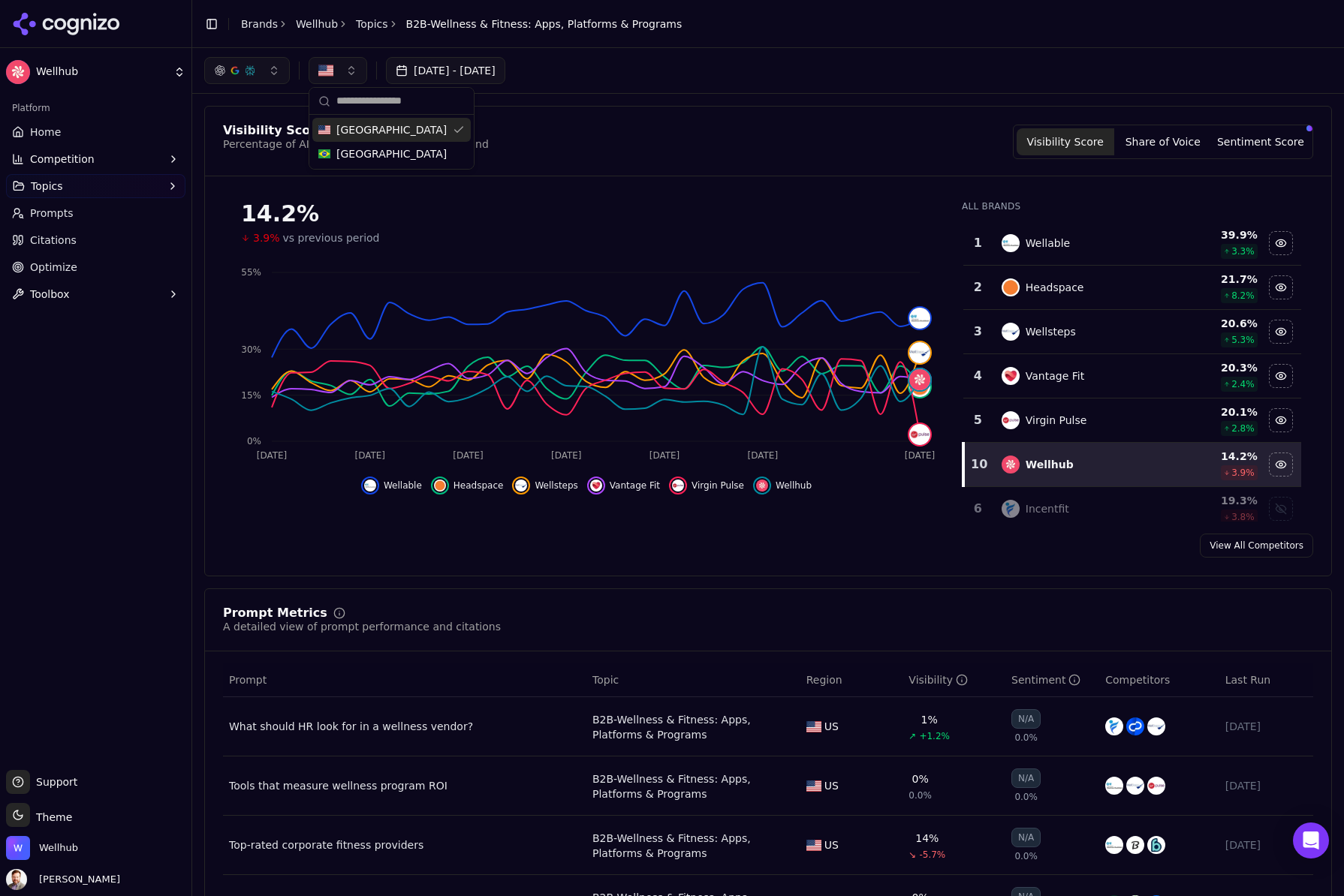
click at [442, 136] on div "[GEOGRAPHIC_DATA]" at bounding box center [392, 130] width 159 height 24
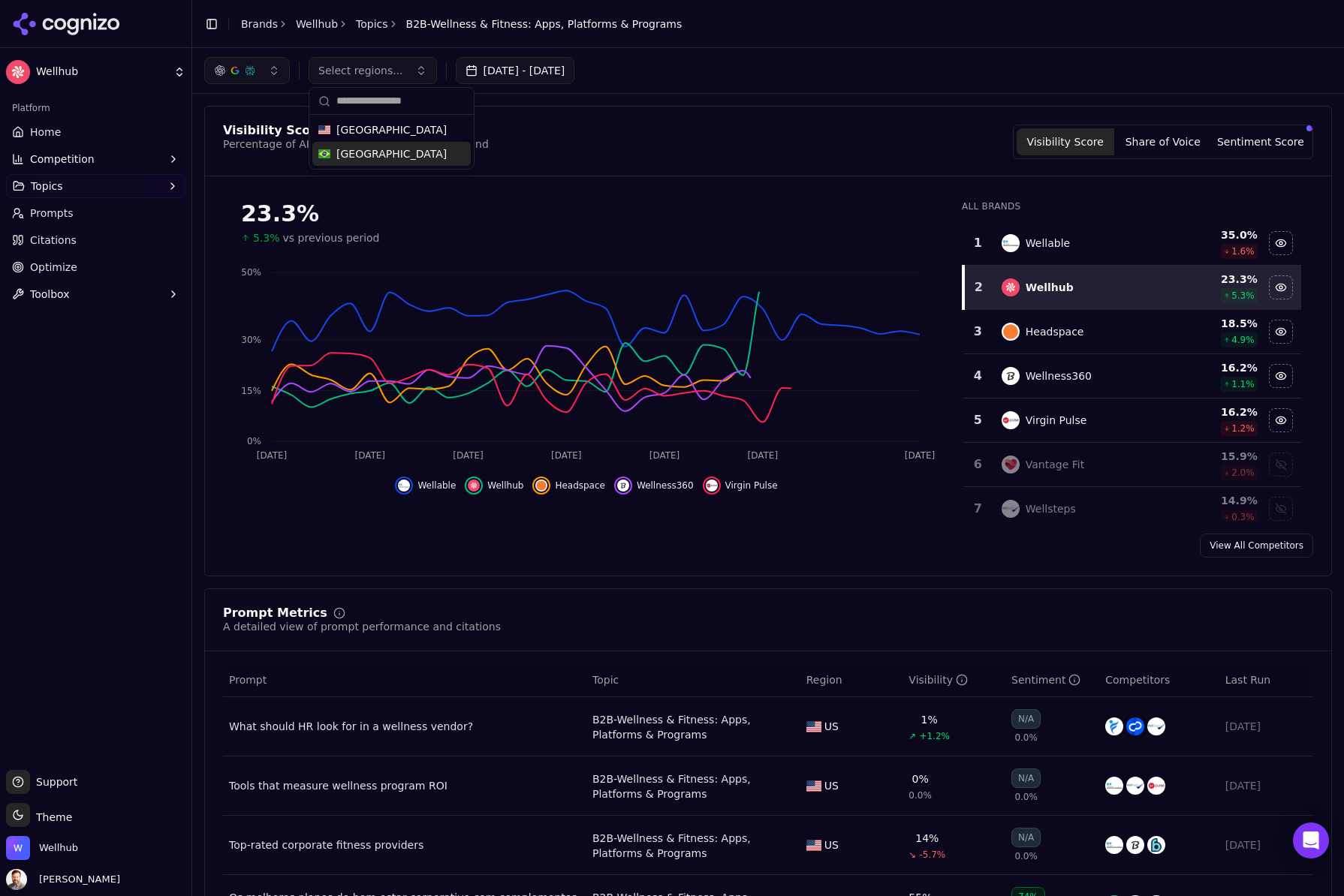
click at [431, 151] on div "[GEOGRAPHIC_DATA]" at bounding box center [392, 154] width 159 height 24
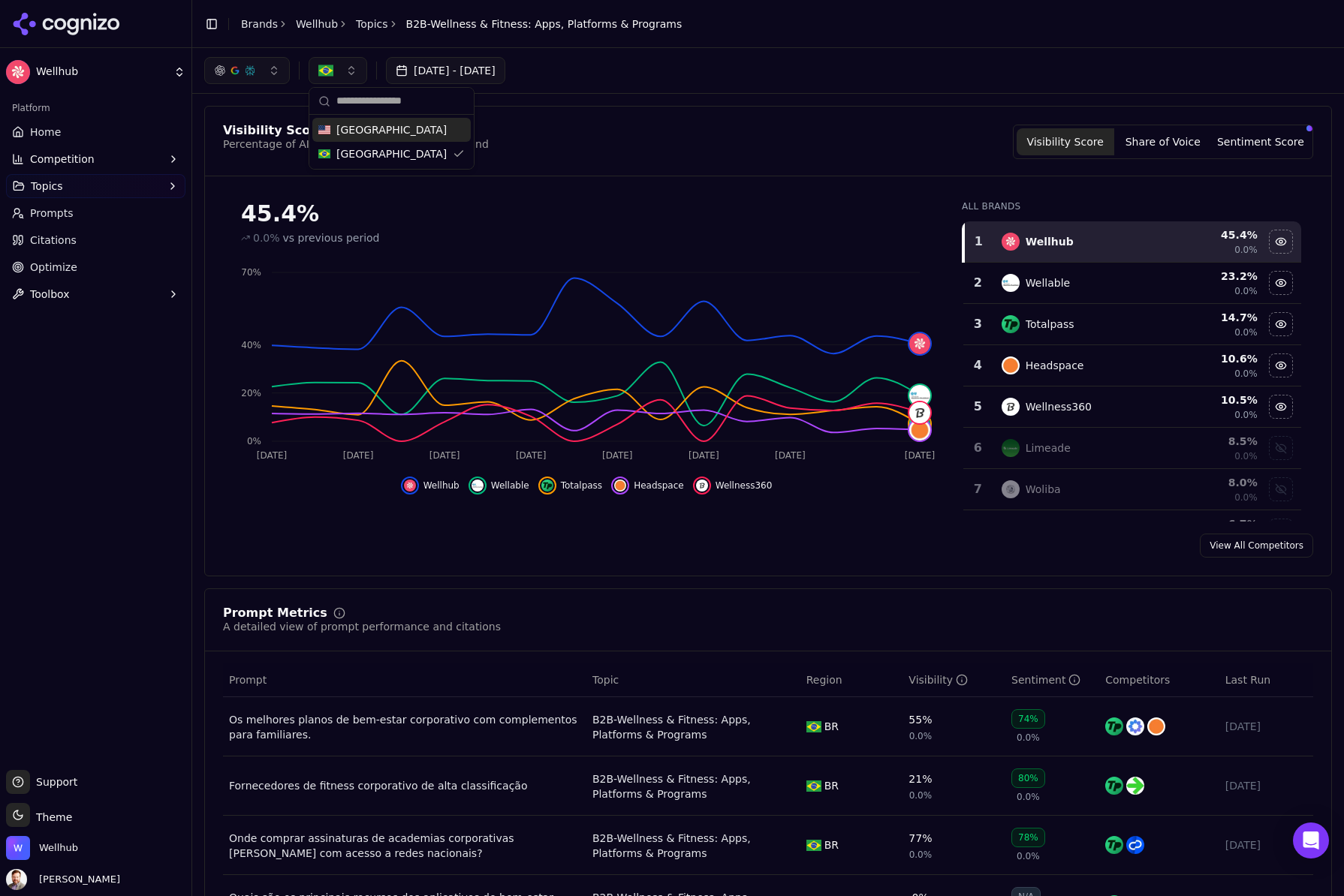
click at [419, 132] on div "[GEOGRAPHIC_DATA]" at bounding box center [392, 130] width 159 height 24
